Goal: Task Accomplishment & Management: Manage account settings

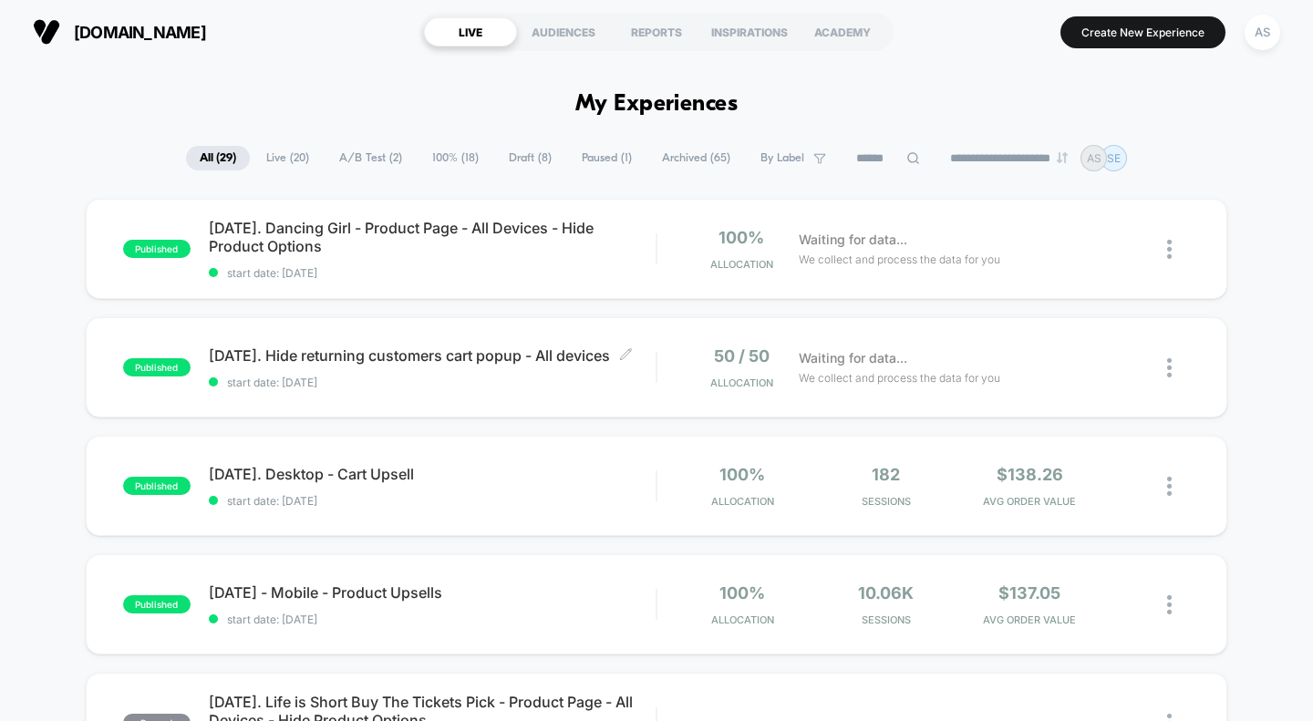
click at [394, 355] on span "[DATE]. Hide returning customers cart popup - All devices Click to edit experie…" at bounding box center [433, 356] width 448 height 18
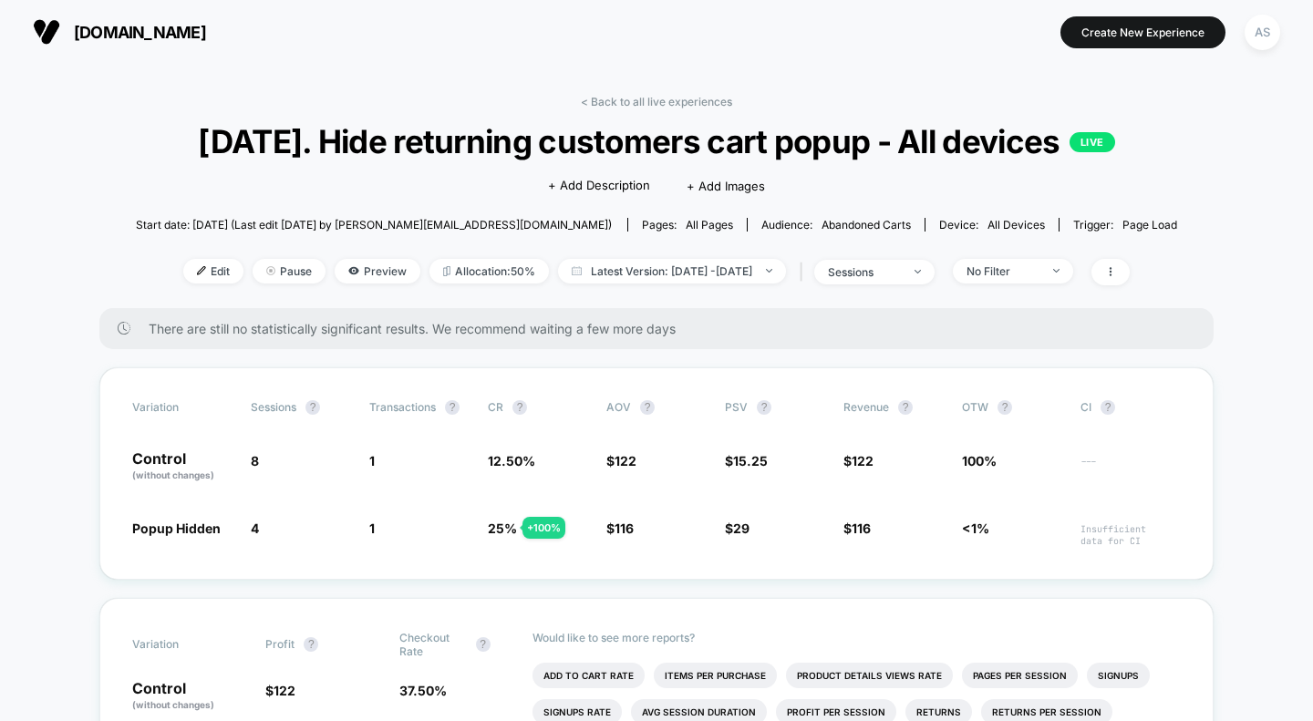
click at [662, 104] on link "< Back to all live experiences" at bounding box center [656, 102] width 151 height 14
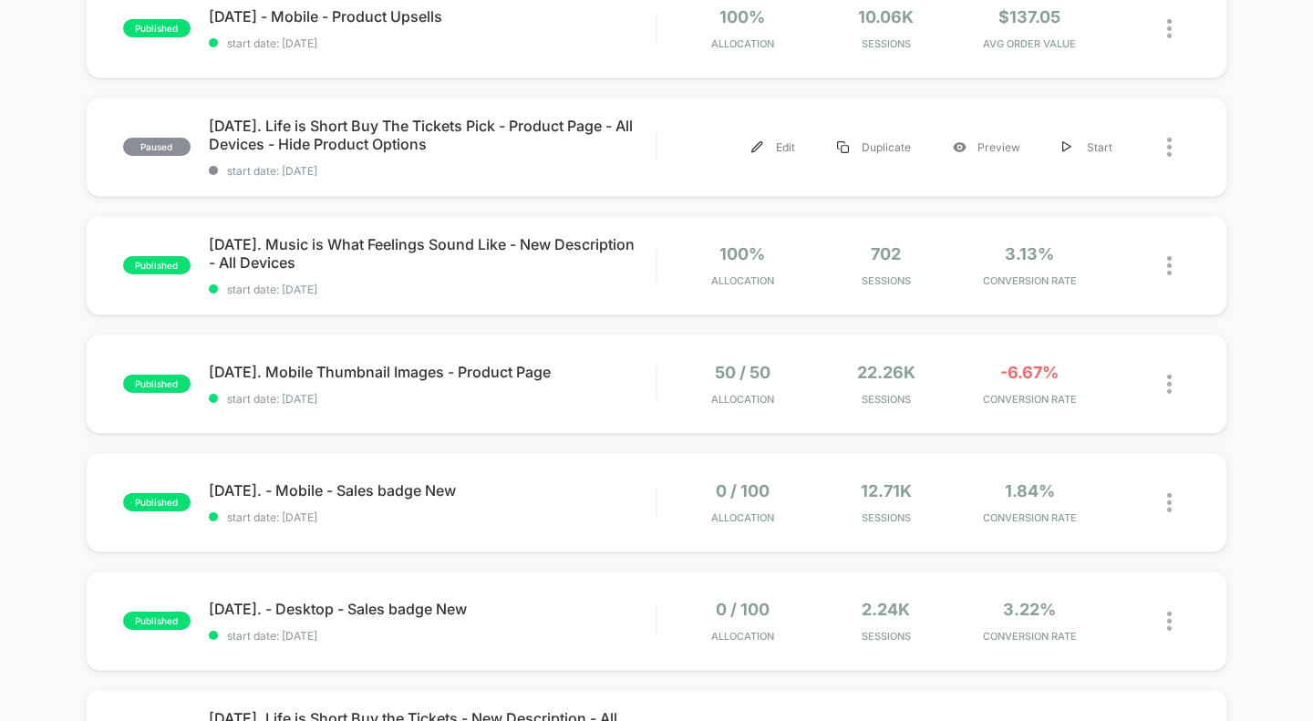
scroll to position [583, 0]
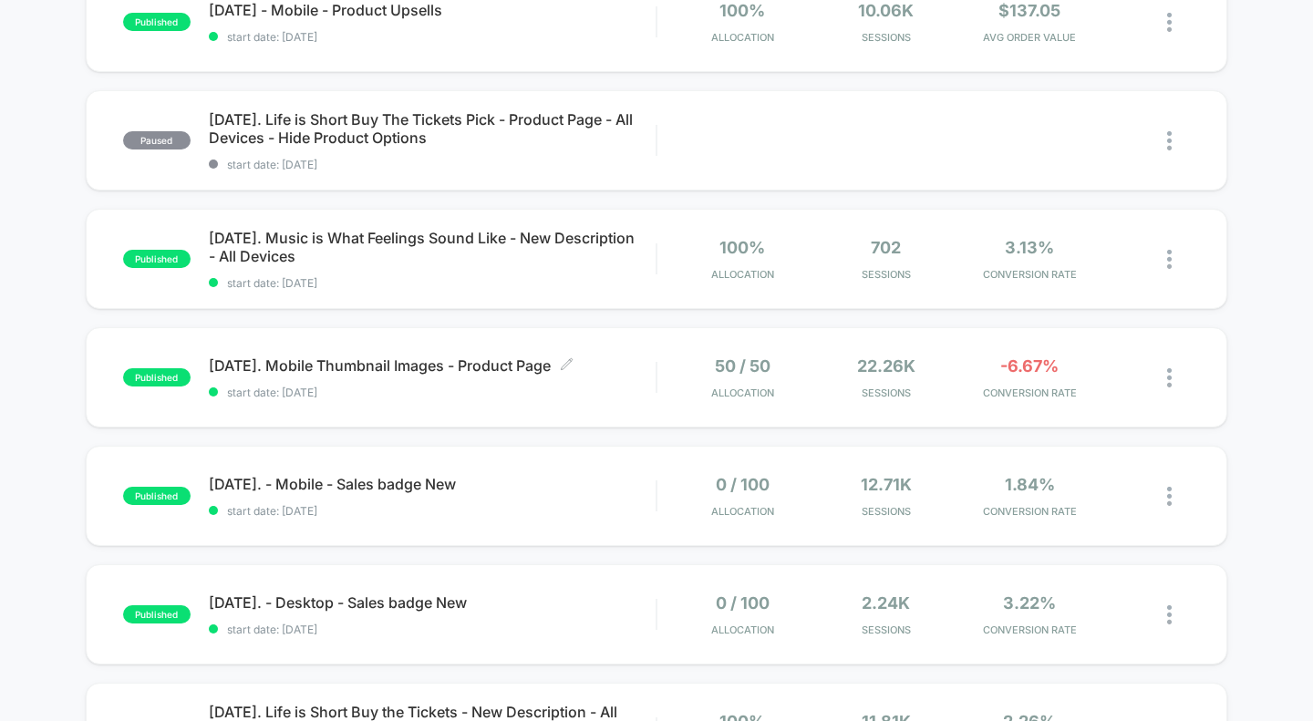
click at [440, 369] on span "[DATE]. Mobile Thumbnail Images - Product Page Click to edit experience details" at bounding box center [433, 366] width 448 height 18
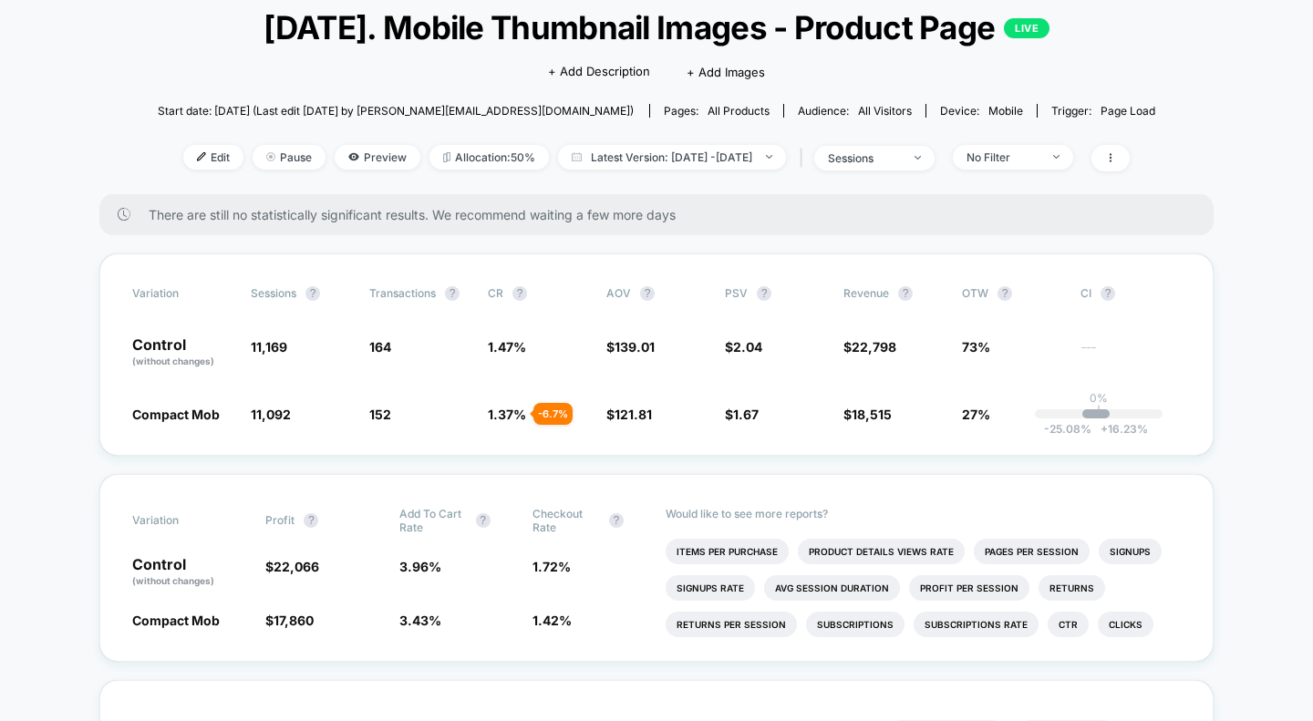
scroll to position [117, 0]
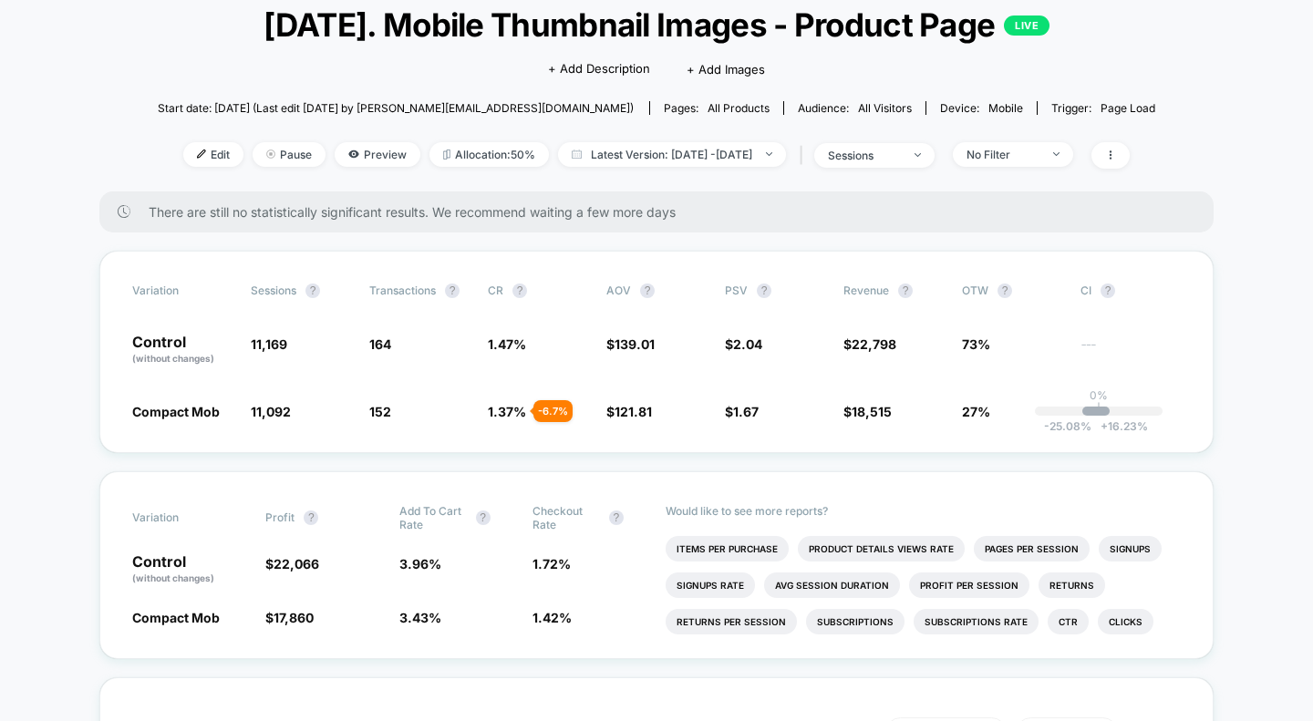
click at [461, 155] on span "Allocation: 50%" at bounding box center [489, 154] width 119 height 25
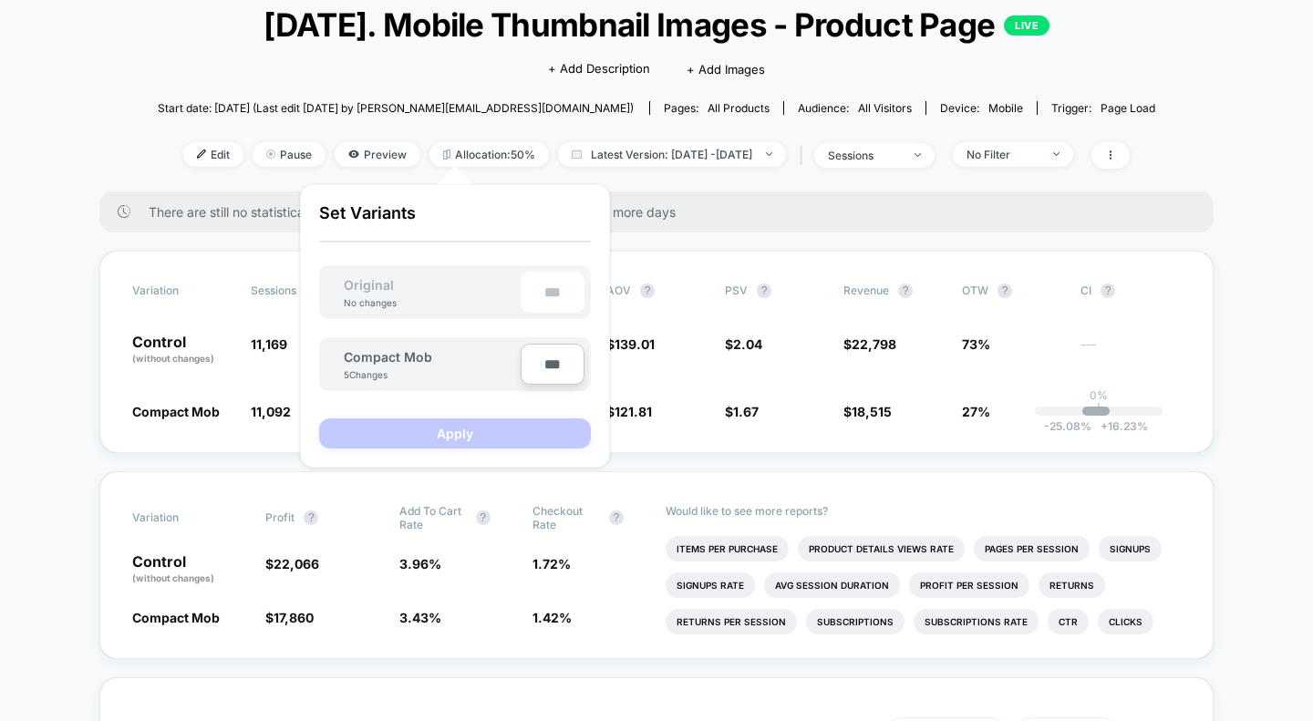
click at [253, 154] on span "Pause" at bounding box center [289, 154] width 73 height 25
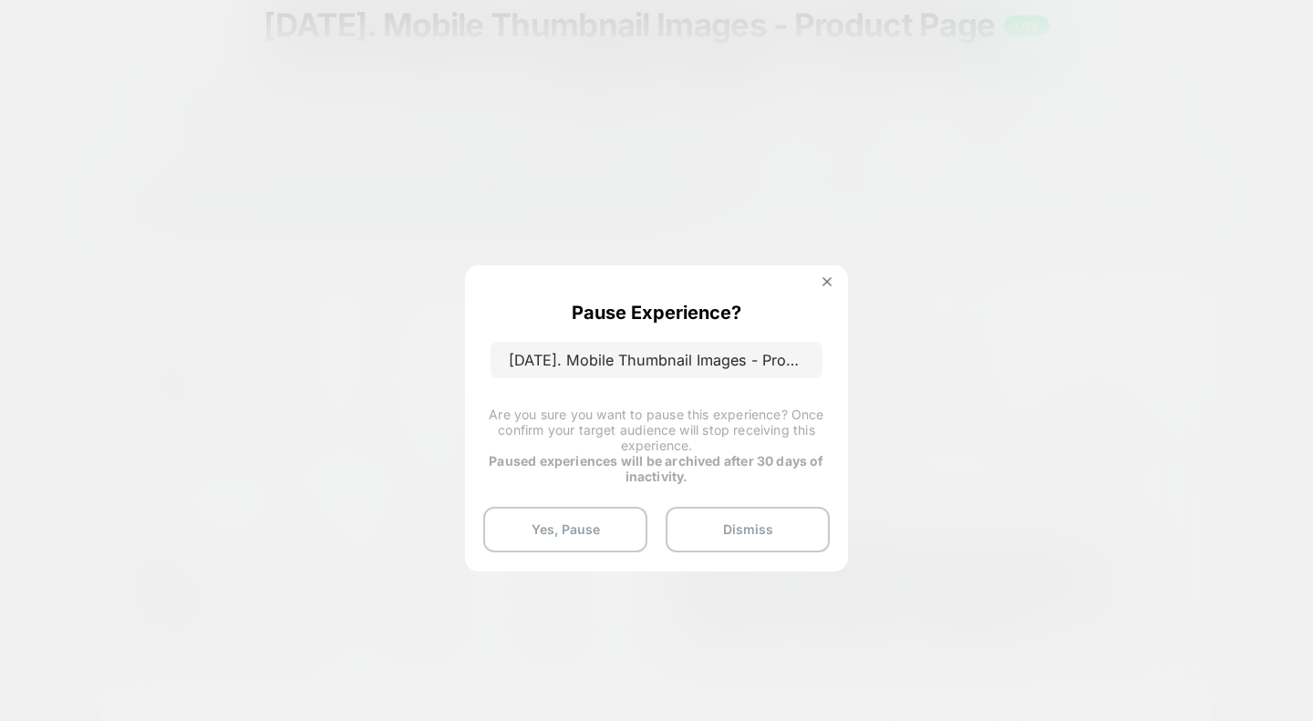
click at [616, 535] on button "Yes, Pause" at bounding box center [565, 530] width 164 height 46
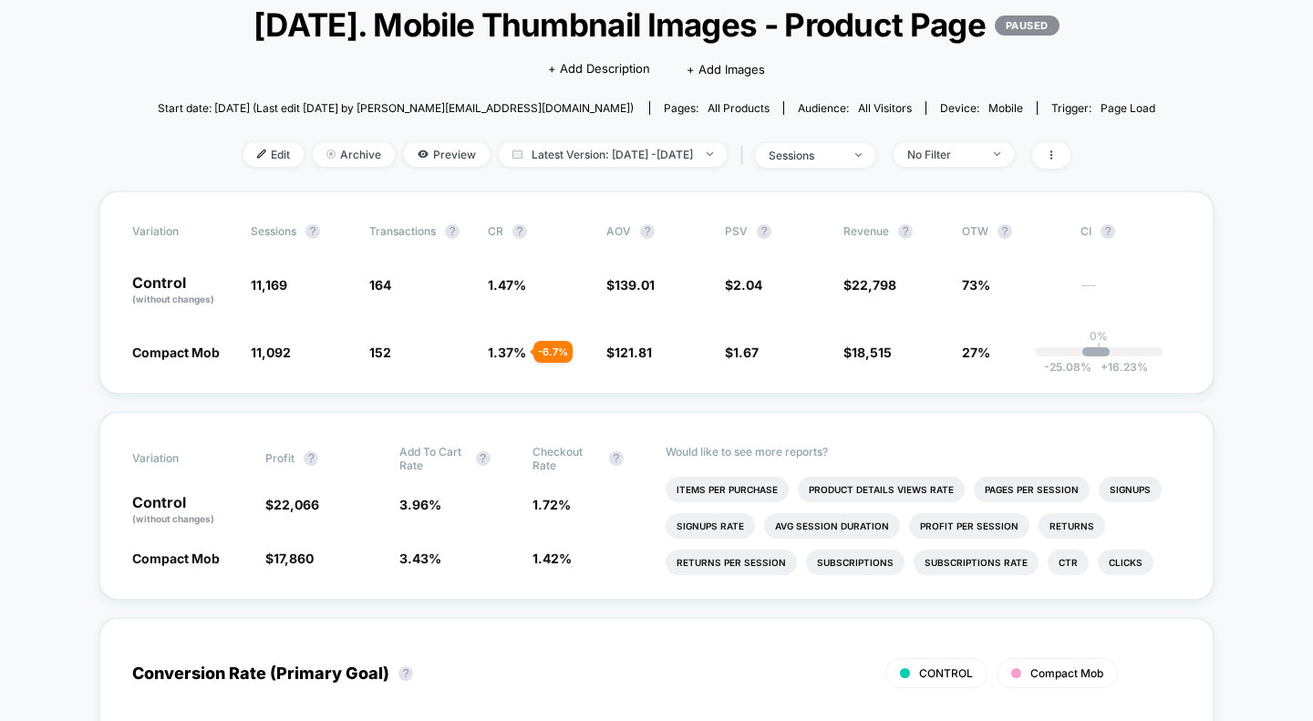
scroll to position [0, 0]
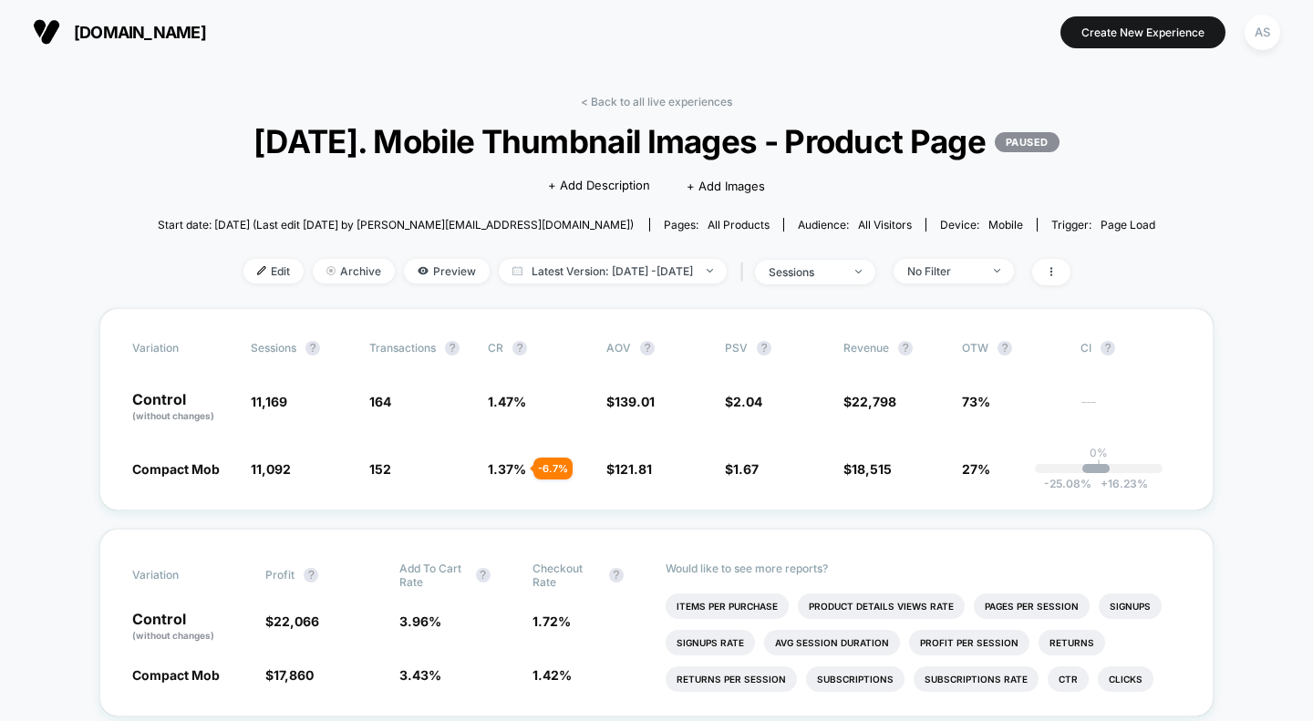
click at [627, 99] on link "< Back to all live experiences" at bounding box center [656, 102] width 151 height 14
